Goal: Task Accomplishment & Management: Complete application form

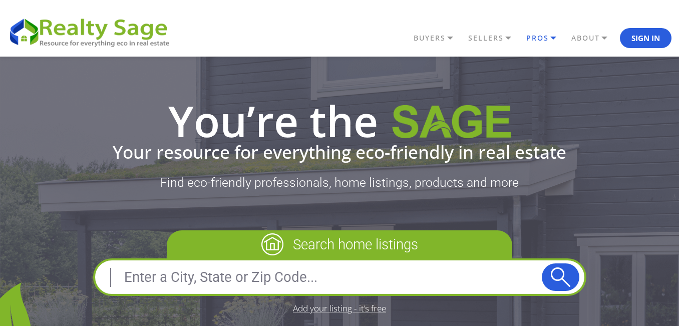
click at [549, 42] on link "PROS" at bounding box center [546, 38] width 45 height 17
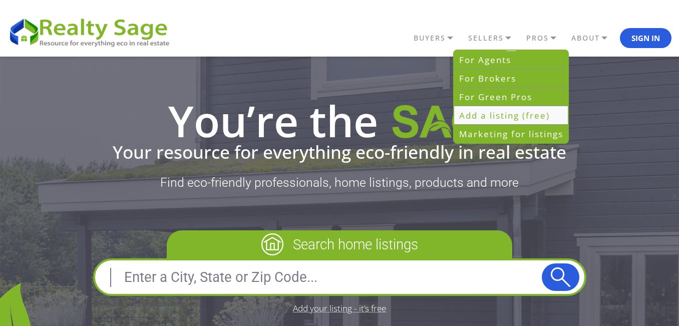
click at [487, 116] on link "Add a listing (free)" at bounding box center [511, 115] width 114 height 19
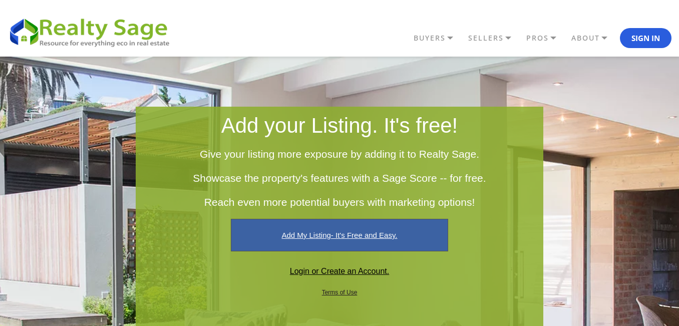
click at [350, 228] on link "Add My Listing- It's Free and Easy." at bounding box center [339, 235] width 217 height 33
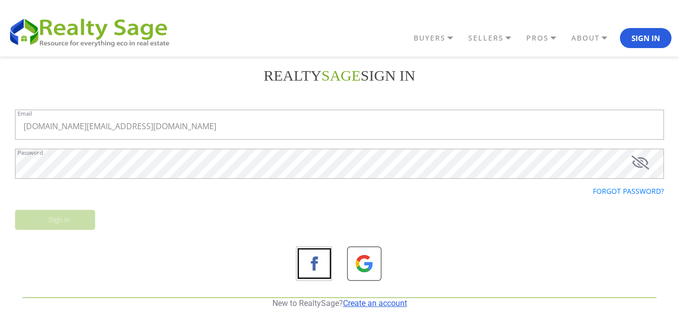
click at [378, 305] on link "Create an account" at bounding box center [375, 303] width 64 height 10
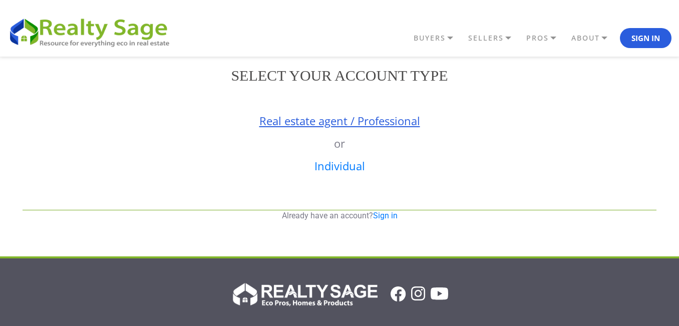
click at [370, 116] on link "Real estate agent / Professional" at bounding box center [339, 120] width 161 height 15
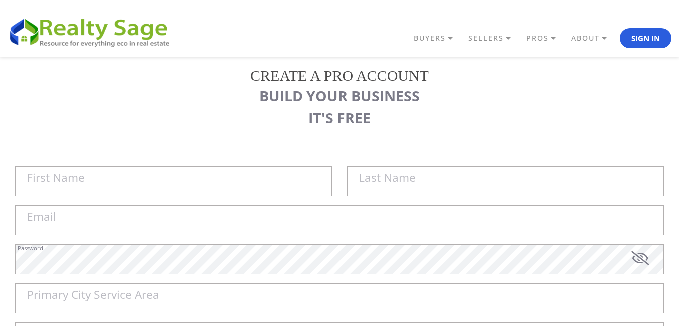
scroll to position [167, 0]
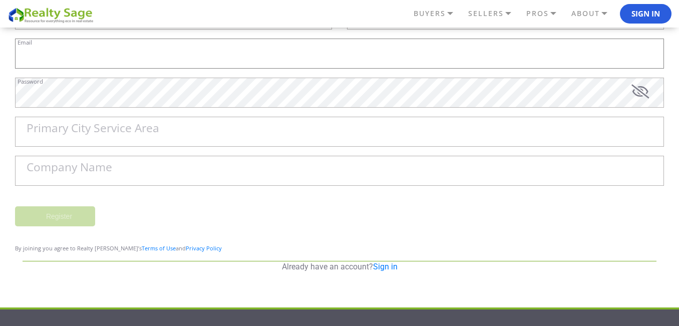
click at [133, 58] on input "Email" at bounding box center [339, 54] width 649 height 30
paste input "info.plumbingutah@gmail.com"
type input "info.plumbingutah@gmail.com"
click at [148, 168] on input "Company Name" at bounding box center [339, 171] width 649 height 30
paste input "Plumbing [US_STATE]"
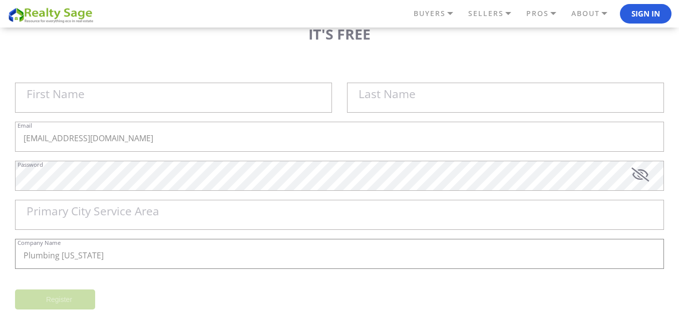
scroll to position [0, 0]
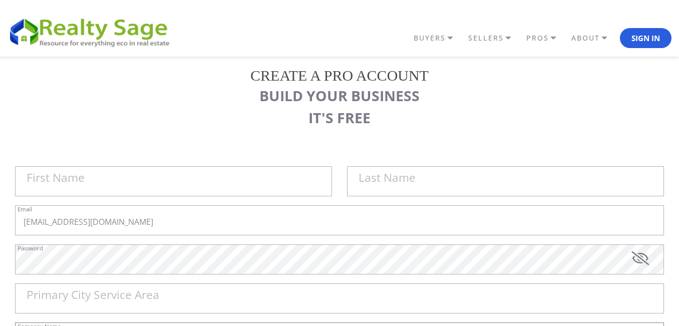
type input "Plumbing [US_STATE]"
click at [131, 175] on input "First Name" at bounding box center [173, 181] width 317 height 30
paste input "Plumbing [US_STATE]"
click at [77, 181] on input "Plumbing [US_STATE]" at bounding box center [173, 181] width 317 height 30
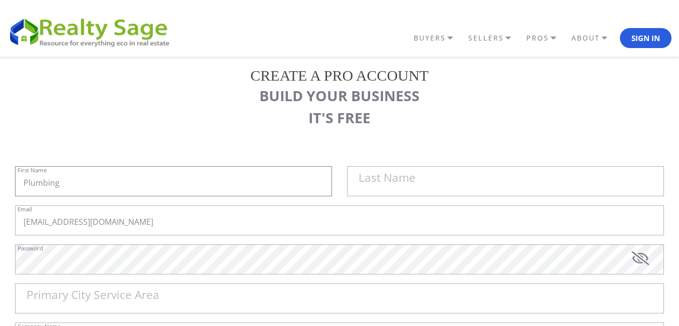
type input "Plumbing"
click at [369, 181] on label "Last Name" at bounding box center [386, 178] width 57 height 12
click at [332, 181] on input "Plumbing" at bounding box center [173, 181] width 317 height 30
click at [369, 181] on label "Last Name" at bounding box center [386, 178] width 57 height 12
click at [332, 181] on input "Plumbing" at bounding box center [173, 181] width 317 height 30
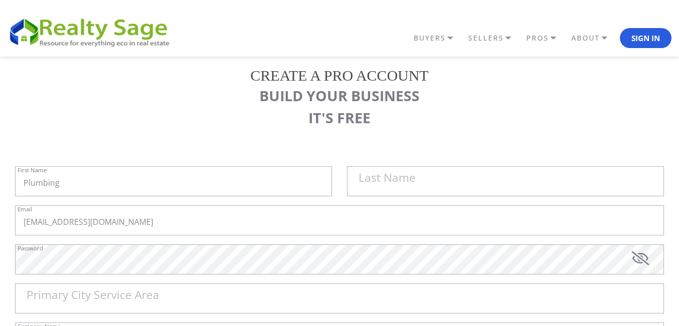
click at [369, 181] on label "Last Name" at bounding box center [386, 178] width 57 height 12
click at [332, 181] on input "Plumbing" at bounding box center [173, 181] width 317 height 30
click at [369, 181] on label "Last Name" at bounding box center [386, 178] width 57 height 12
click at [332, 181] on input "Plumbing" at bounding box center [173, 181] width 317 height 30
click at [414, 180] on label "Last Name" at bounding box center [386, 178] width 57 height 12
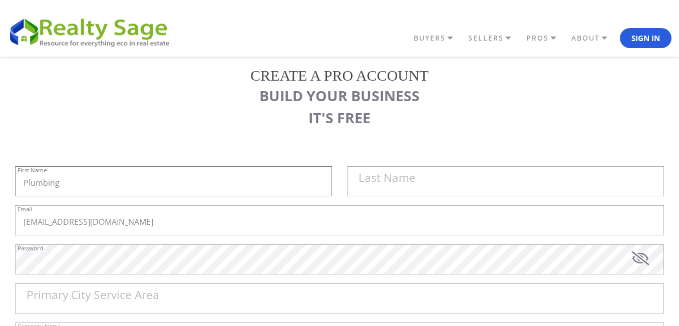
click at [332, 180] on input "Plumbing" at bounding box center [173, 181] width 317 height 30
click at [414, 180] on label "Last Name" at bounding box center [386, 178] width 57 height 12
click at [332, 180] on input "Plumbing" at bounding box center [173, 181] width 317 height 30
click at [414, 180] on label "Last Name" at bounding box center [386, 178] width 57 height 12
click at [332, 180] on input "Plumbing" at bounding box center [173, 181] width 317 height 30
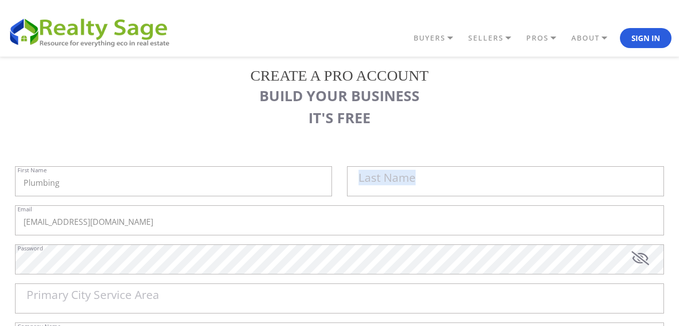
click at [414, 180] on label "Last Name" at bounding box center [386, 178] width 57 height 12
click at [332, 180] on input "Plumbing" at bounding box center [173, 181] width 317 height 30
click at [414, 180] on label "Last Name" at bounding box center [386, 178] width 57 height 12
click at [332, 180] on input "Plumbing" at bounding box center [173, 181] width 317 height 30
click at [369, 182] on label "Last Name" at bounding box center [386, 178] width 57 height 12
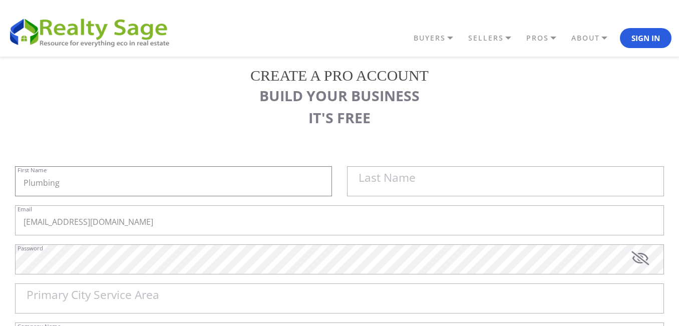
click at [332, 182] on input "Plumbing" at bounding box center [173, 181] width 317 height 30
click at [362, 179] on label "Last Name" at bounding box center [386, 178] width 57 height 12
click at [332, 179] on input "Plumbing" at bounding box center [173, 181] width 317 height 30
click at [279, 183] on input "Plumbing" at bounding box center [173, 181] width 317 height 30
click at [426, 183] on input "text" at bounding box center [505, 181] width 317 height 30
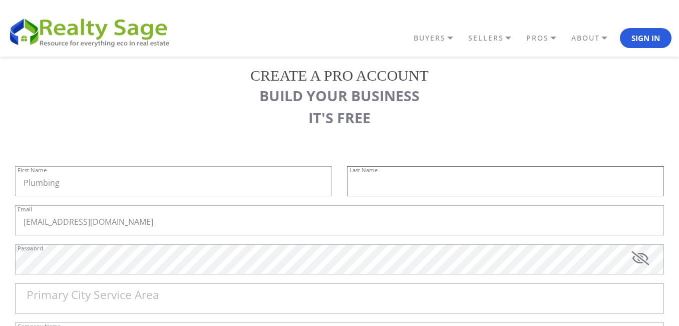
paste input "[US_STATE]"
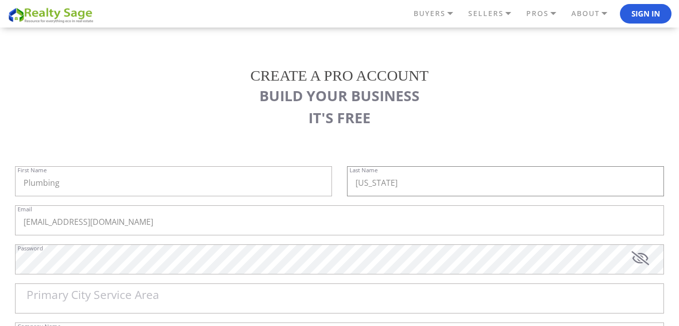
scroll to position [84, 0]
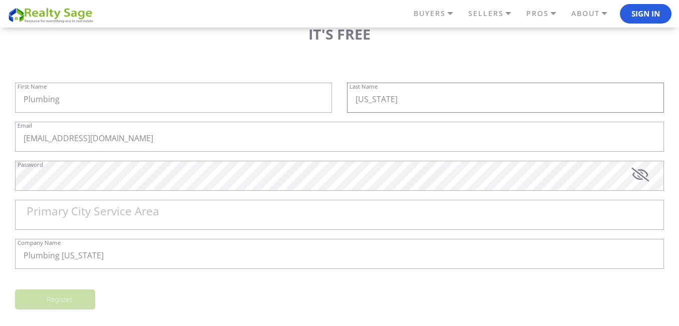
type input "[US_STATE]"
click at [97, 222] on input "Primary City Service Area" at bounding box center [339, 215] width 649 height 30
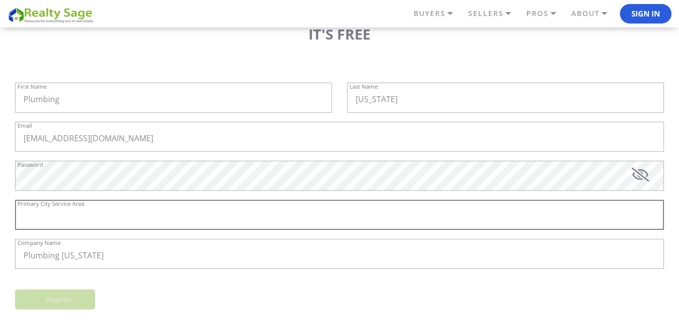
paste input "Midvale"
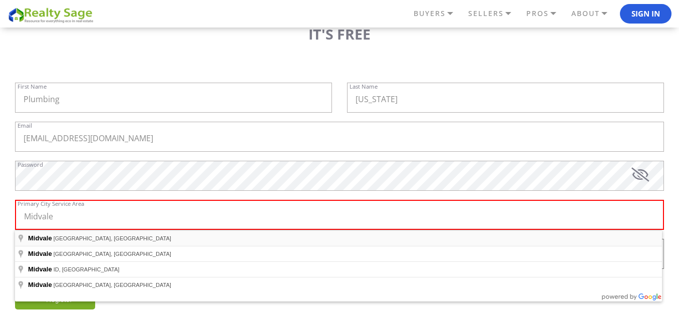
type input "Midvale, UT, USA"
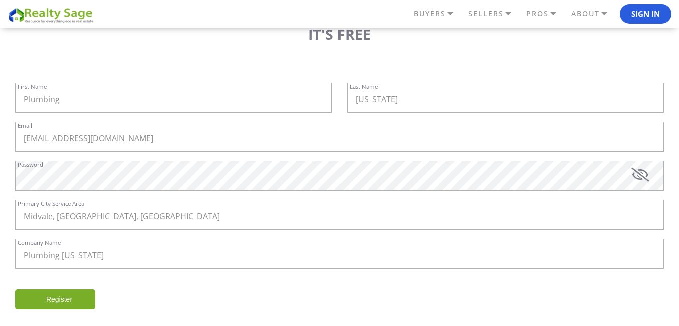
click at [72, 294] on input "Register" at bounding box center [55, 299] width 80 height 20
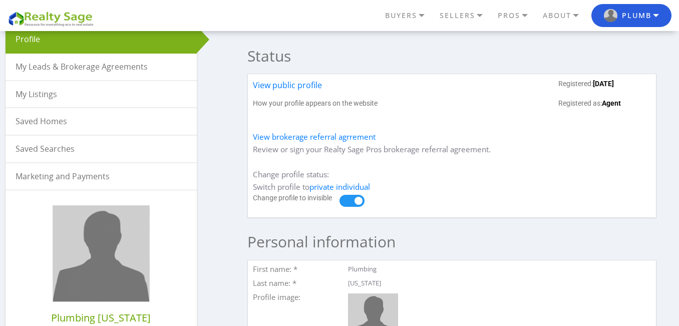
scroll to position [250, 0]
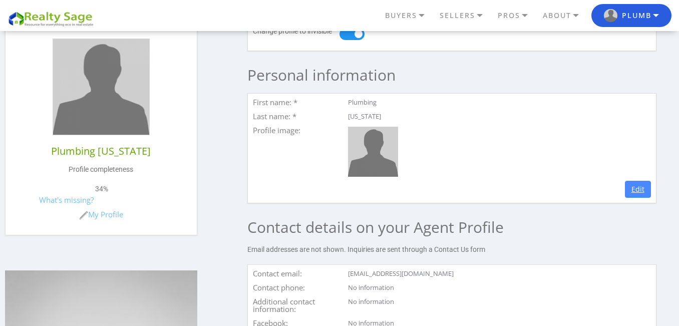
click at [635, 198] on link "Edit" at bounding box center [638, 189] width 26 height 17
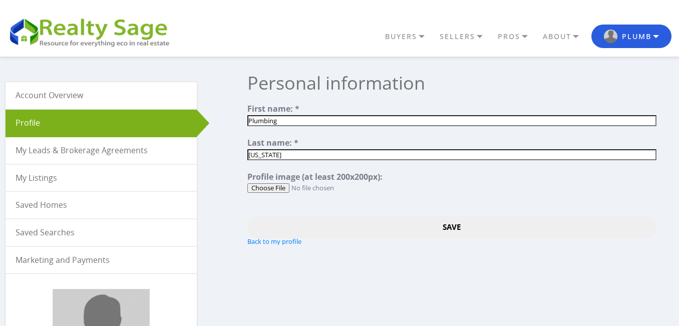
click at [276, 188] on input "file" at bounding box center [451, 188] width 408 height 10
type input "C:\fakepath\Plumbing Utah Logo (1).png"
click at [457, 227] on input "Save" at bounding box center [451, 227] width 408 height 23
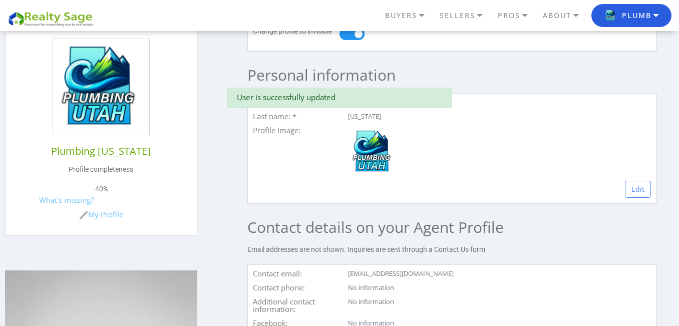
scroll to position [417, 0]
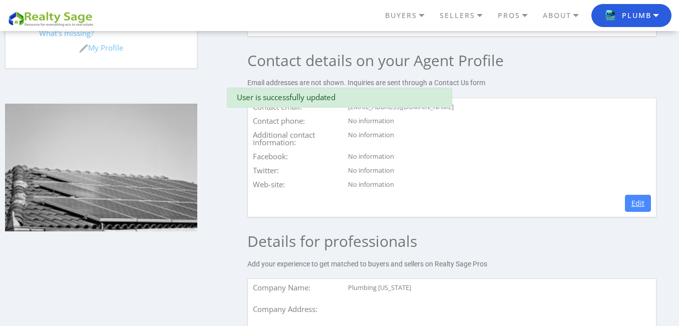
click at [641, 209] on link "Edit" at bounding box center [638, 203] width 26 height 17
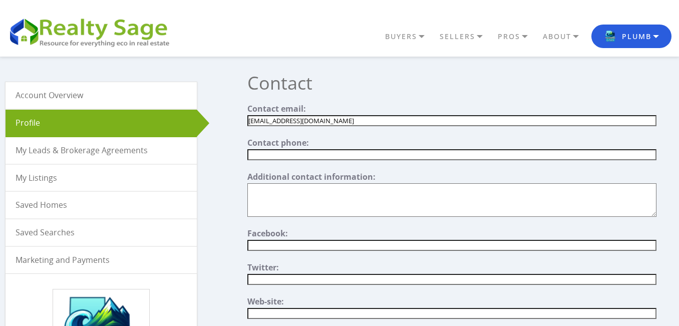
click at [296, 153] on input "text" at bounding box center [451, 154] width 408 height 11
paste input "[PHONE_NUMBER]"
type input "[PHONE_NUMBER]"
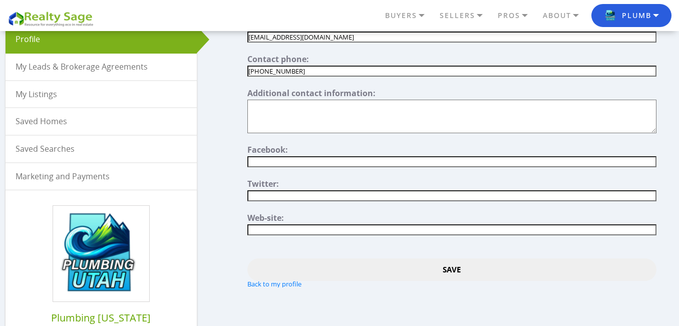
click at [294, 199] on input"] "text" at bounding box center [451, 195] width 408 height 11
paste input"] "[URL][DOMAIN_NAME]"
type input"] "[URL][DOMAIN_NAME]"
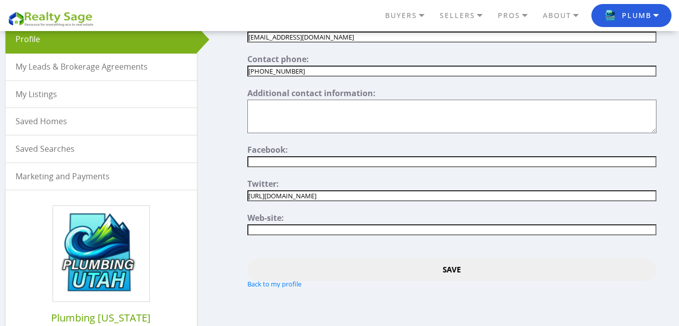
click at [285, 232] on input"] "text" at bounding box center [451, 229] width 408 height 11
paste input"] "[URL][DOMAIN_NAME]"
type input"] "https://www.plumbingutah.com"
click at [445, 265] on input "Save" at bounding box center [451, 269] width 408 height 23
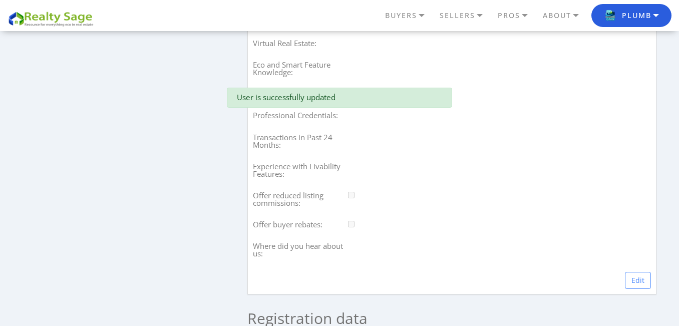
scroll to position [1001, 0]
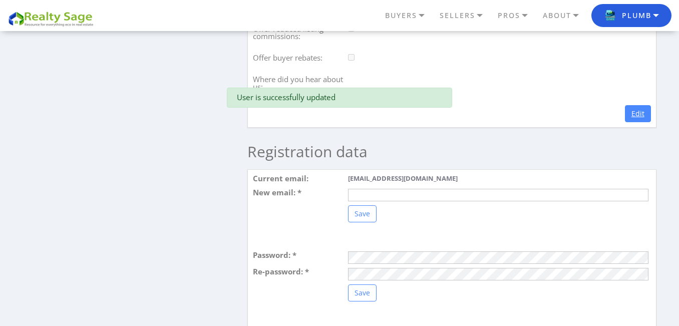
click at [635, 122] on link "Edit" at bounding box center [638, 113] width 26 height 17
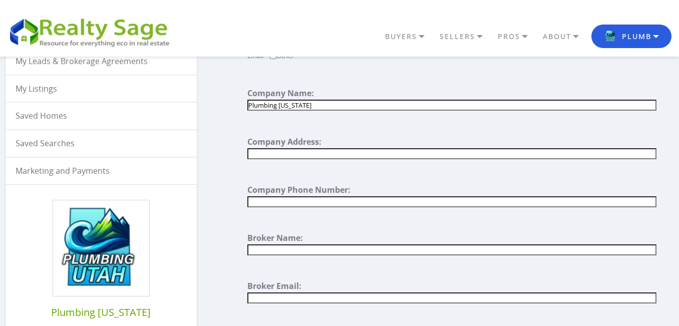
click at [318, 150] on input "text" at bounding box center [451, 153] width 408 height 11
paste input "7050 South 400 West"
type input "7050 South 400 West"
click at [306, 199] on input "text" at bounding box center [451, 201] width 408 height 11
paste input "[PHONE_NUMBER]"
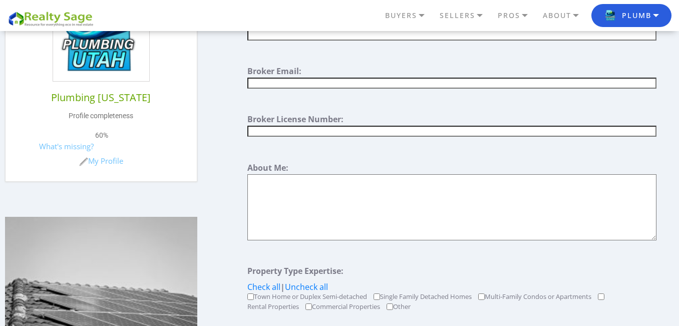
scroll to position [331, 0]
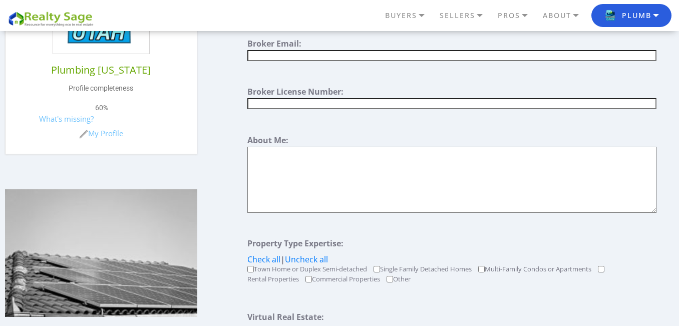
type input "[PHONE_NUMBER]"
click at [319, 156] on textarea at bounding box center [451, 180] width 408 height 66
paste textarea "Plumbing Utah is a trusted, locally owned plumbing company serving homes and bu…"
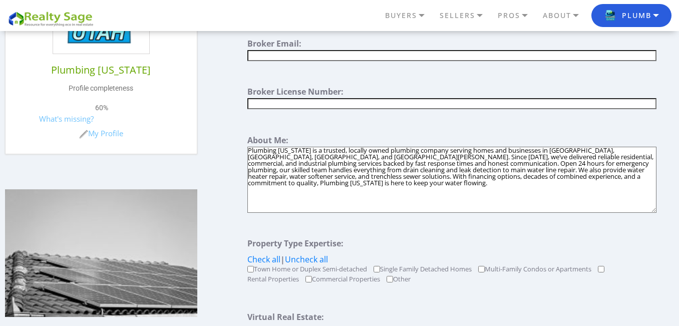
paste textarea "Explore our expert plumbing solutions, including water softener Utah installati…"
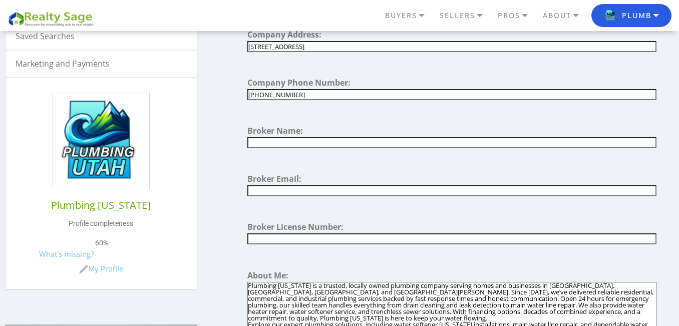
scroll to position [179, 0]
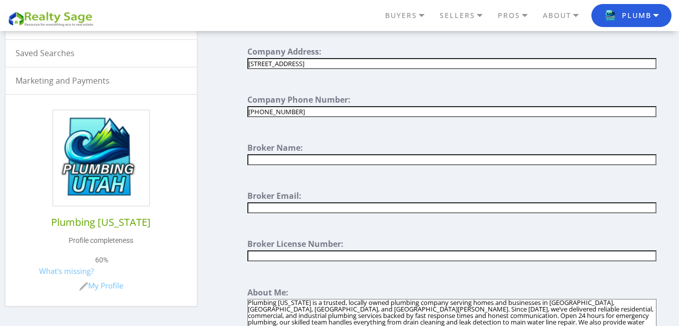
type textarea "Plumbing [US_STATE] is a trusted, locally owned plumbing company serving homes …"
click at [335, 156] on input "text" at bounding box center [451, 159] width 408 height 11
paste input "Plumbing [US_STATE]"
type input "Plumbing [US_STATE]"
click at [310, 211] on input "text" at bounding box center [451, 207] width 408 height 11
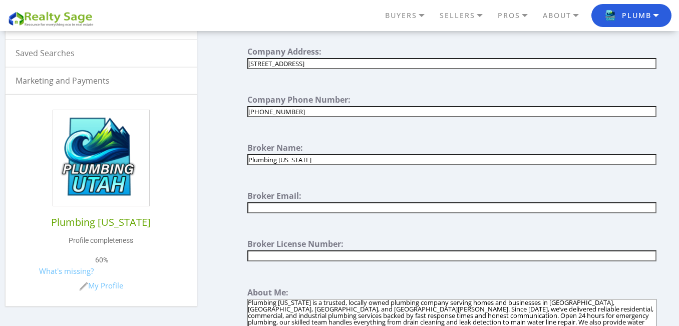
paste input "plumbingutah@gmail.com"
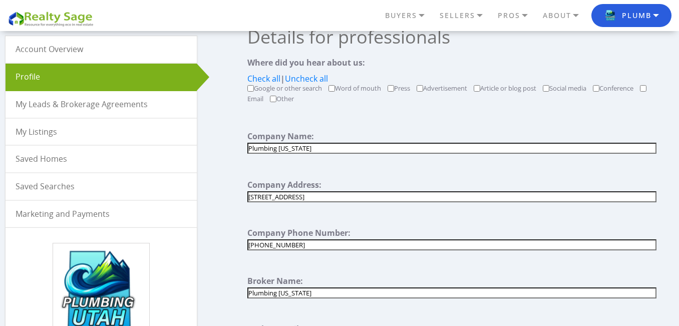
scroll to position [47, 0]
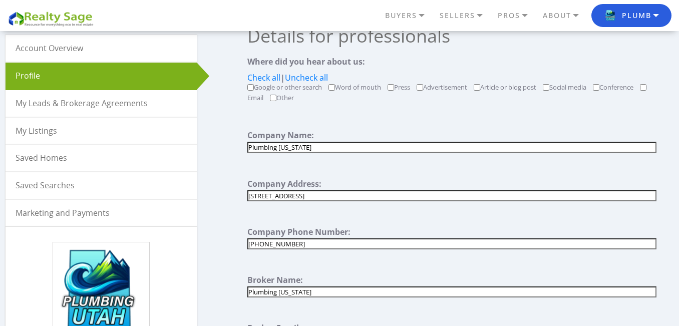
type input "plumbingutah@gmail.com"
click at [322, 192] on input "7050 South 400 West" at bounding box center [451, 195] width 408 height 11
paste input "Midvale Salt Lake Utah 84070 United States"
click at [339, 197] on input "7050 South 400 West, Midvale Salt Lake Utah 84070 United States" at bounding box center [451, 195] width 408 height 11
click at [370, 198] on input "7050 South 400 West, Midvale, Salt Lake Utah 84070 United States" at bounding box center [451, 195] width 408 height 11
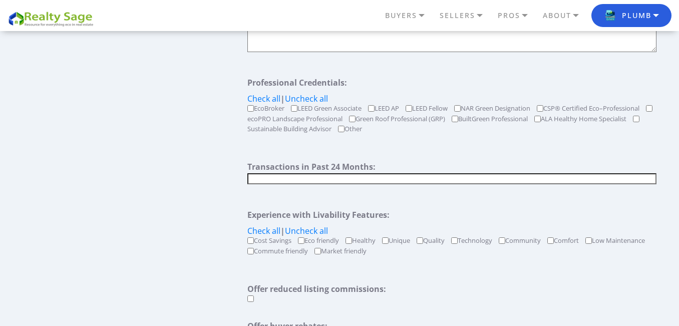
scroll to position [836, 0]
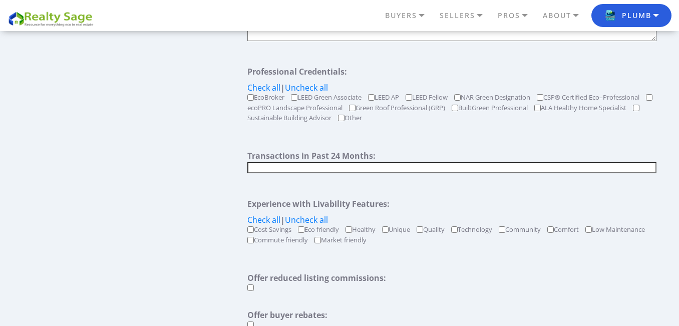
type input "[STREET_ADDRESS][US_STATE]"
click at [340, 120] on input "Other" at bounding box center [341, 118] width 7 height 7
checkbox input "true"
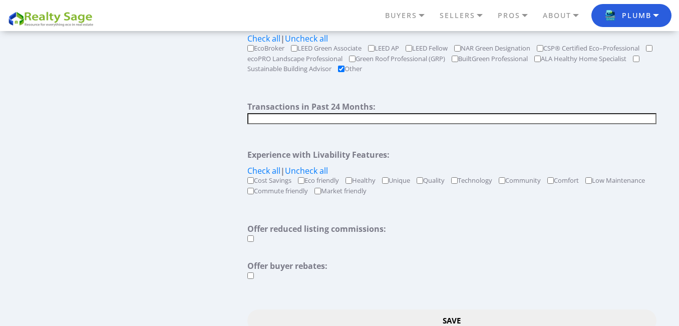
scroll to position [941, 0]
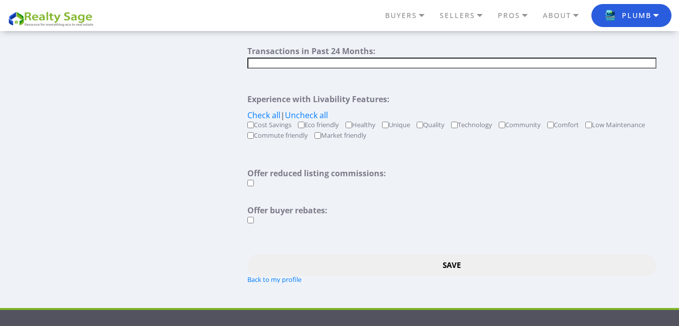
click at [449, 257] on input "Save" at bounding box center [451, 265] width 408 height 23
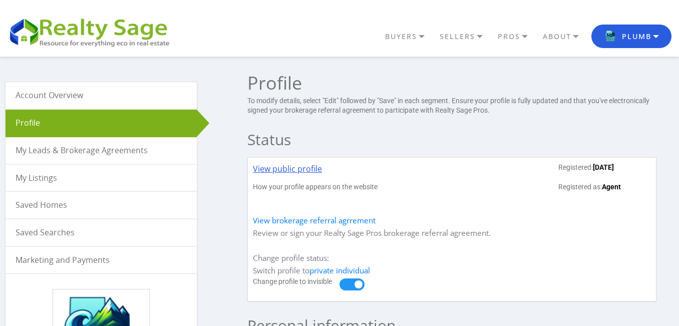
click at [311, 165] on link "View public profile" at bounding box center [287, 173] width 69 height 20
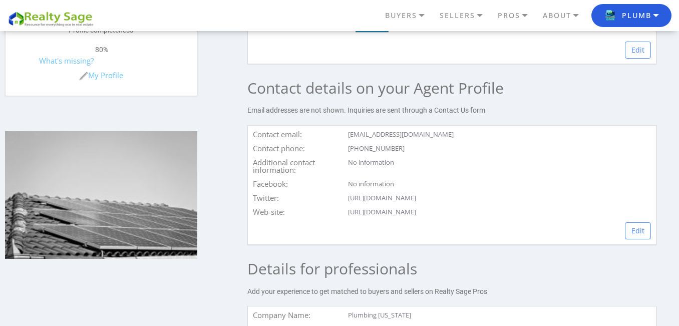
scroll to position [391, 0]
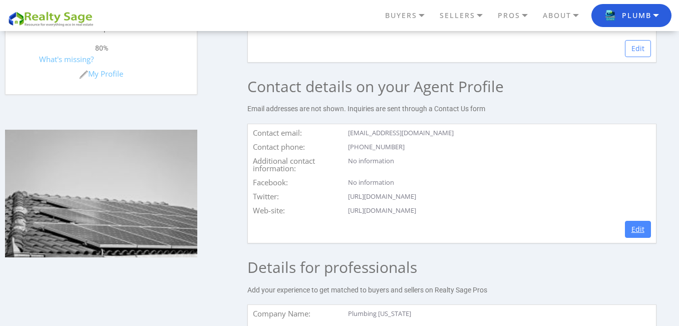
click at [632, 236] on link "Edit" at bounding box center [638, 229] width 26 height 17
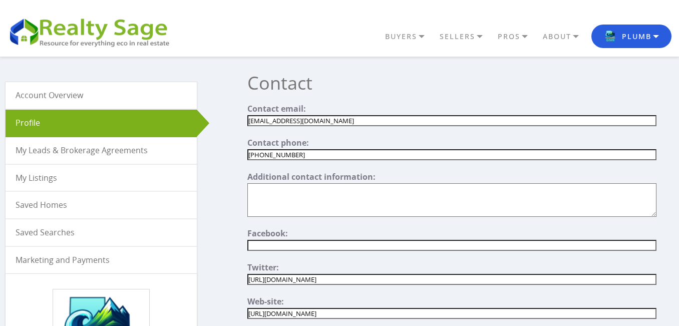
click at [325, 123] on input"] "info.plumbingutah@gmail.com" at bounding box center [451, 120] width 408 height 11
paste input"] "text"
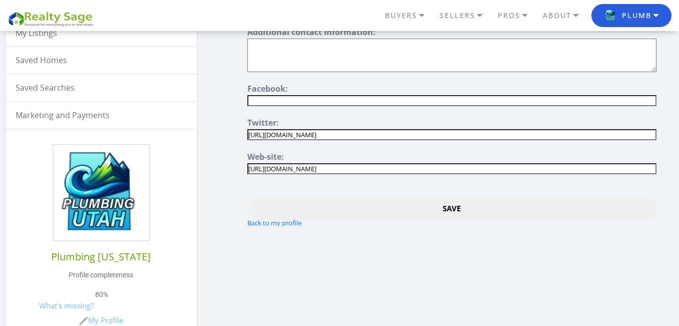
scroll to position [184, 0]
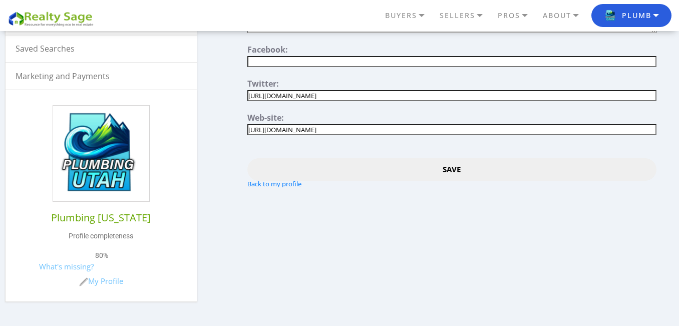
type input"] "plumbingutah@gmail.com"
click at [454, 173] on input "Save" at bounding box center [451, 169] width 408 height 23
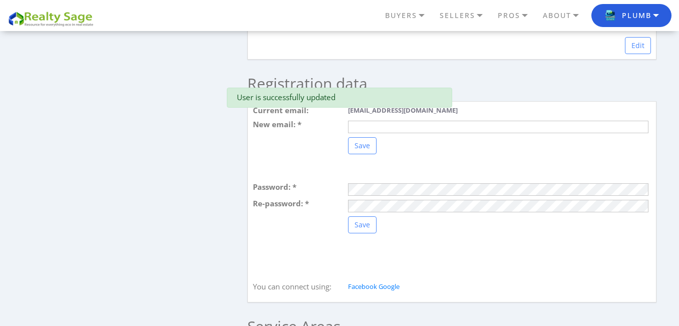
scroll to position [1198, 0]
